Goal: Information Seeking & Learning: Understand process/instructions

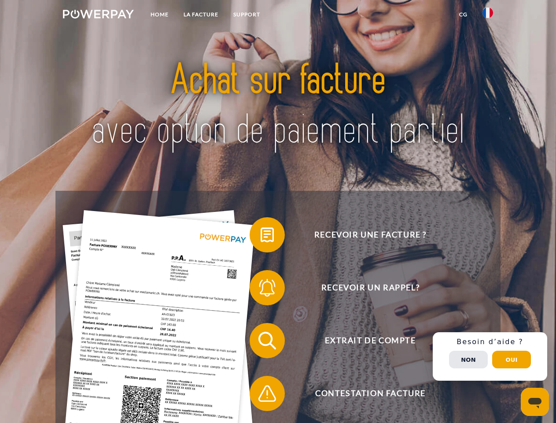
click at [98, 15] on img at bounding box center [98, 14] width 71 height 9
click at [488, 15] on img at bounding box center [488, 12] width 11 height 11
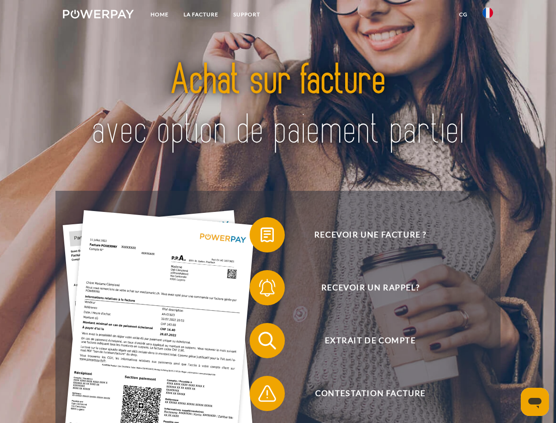
click at [464, 15] on link "CG" at bounding box center [463, 15] width 23 height 16
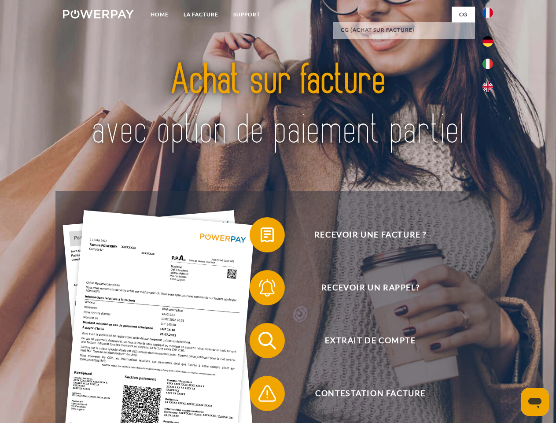
click at [261, 237] on span at bounding box center [254, 235] width 44 height 44
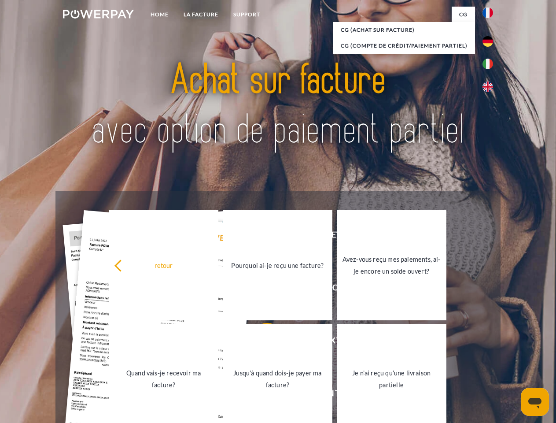
click at [261, 289] on div "Recevoir une facture ? Recevoir un rappel? Extrait de compte retour" at bounding box center [278, 367] width 445 height 352
click at [261, 342] on link "Jusqu'à quand dois-je payer ma facture?" at bounding box center [278, 379] width 110 height 110
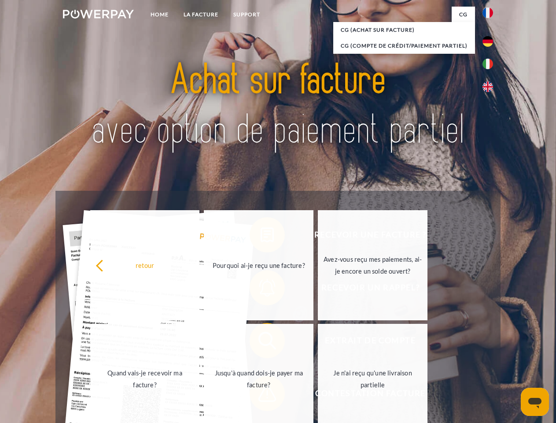
click at [261, 395] on span at bounding box center [254, 393] width 44 height 44
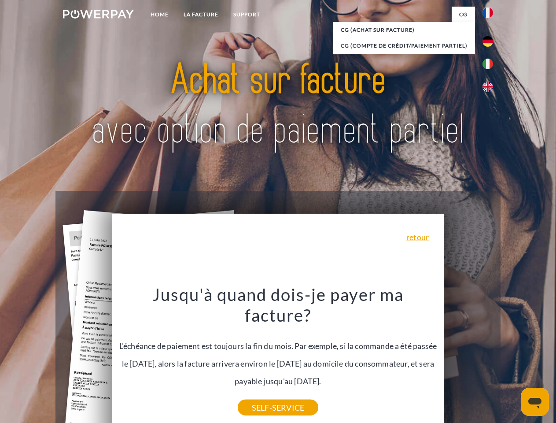
click at [490, 356] on div "Recevoir une facture ? Recevoir un rappel? Extrait de compte retour" at bounding box center [278, 367] width 445 height 352
click at [469, 358] on span "Extrait de compte" at bounding box center [371, 340] width 216 height 35
click at [512, 360] on header "Home LA FACTURE Support" at bounding box center [278, 304] width 556 height 608
